Goal: Use online tool/utility: Utilize a website feature to perform a specific function

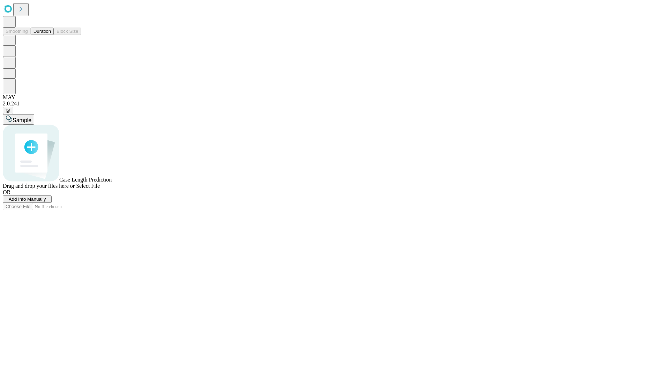
click at [51, 35] on button "Duration" at bounding box center [42, 31] width 23 height 7
click at [46, 202] on span "Add Info Manually" at bounding box center [27, 198] width 37 height 5
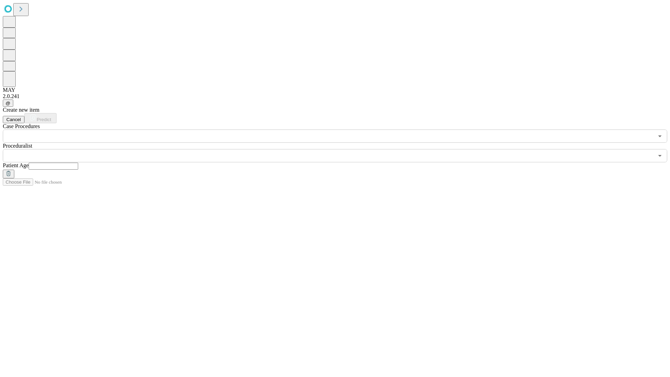
click at [78, 162] on input "text" at bounding box center [54, 165] width 50 height 7
type input "**"
click at [340, 149] on input "text" at bounding box center [328, 155] width 650 height 13
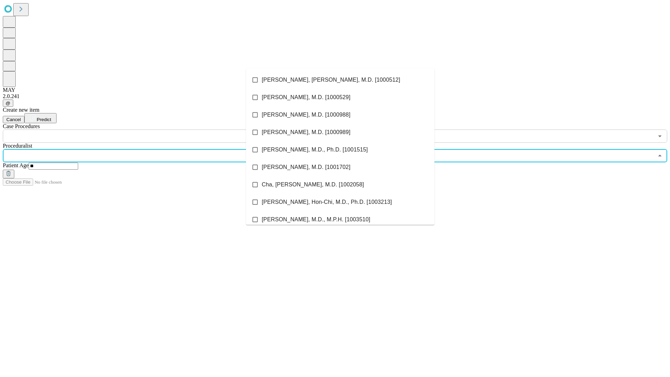
click at [340, 80] on li "[PERSON_NAME], [PERSON_NAME], M.D. [1000512]" at bounding box center [340, 79] width 188 height 17
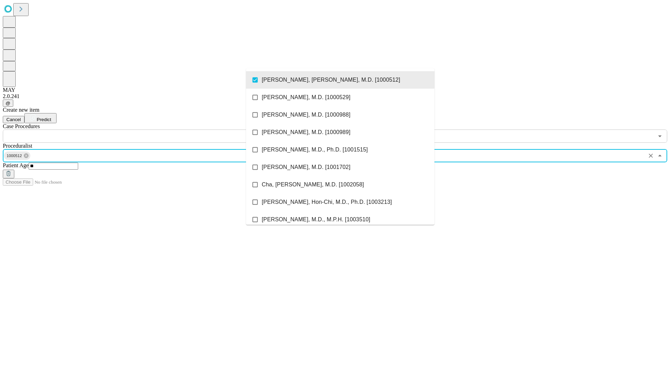
click at [146, 129] on input "text" at bounding box center [328, 135] width 650 height 13
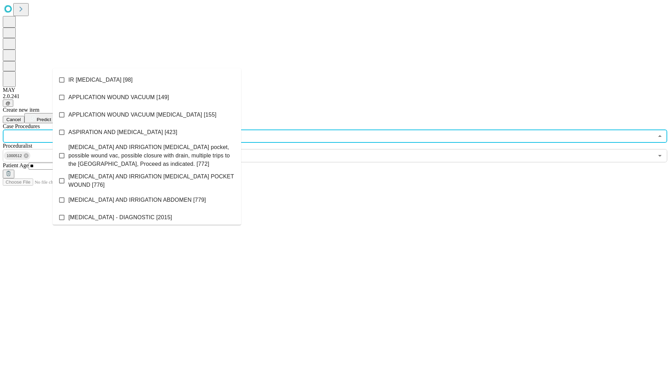
click at [147, 80] on li "IR [MEDICAL_DATA] [98]" at bounding box center [147, 79] width 188 height 17
click at [51, 117] on span "Predict" at bounding box center [44, 119] width 14 height 5
